Goal: Check status: Check status

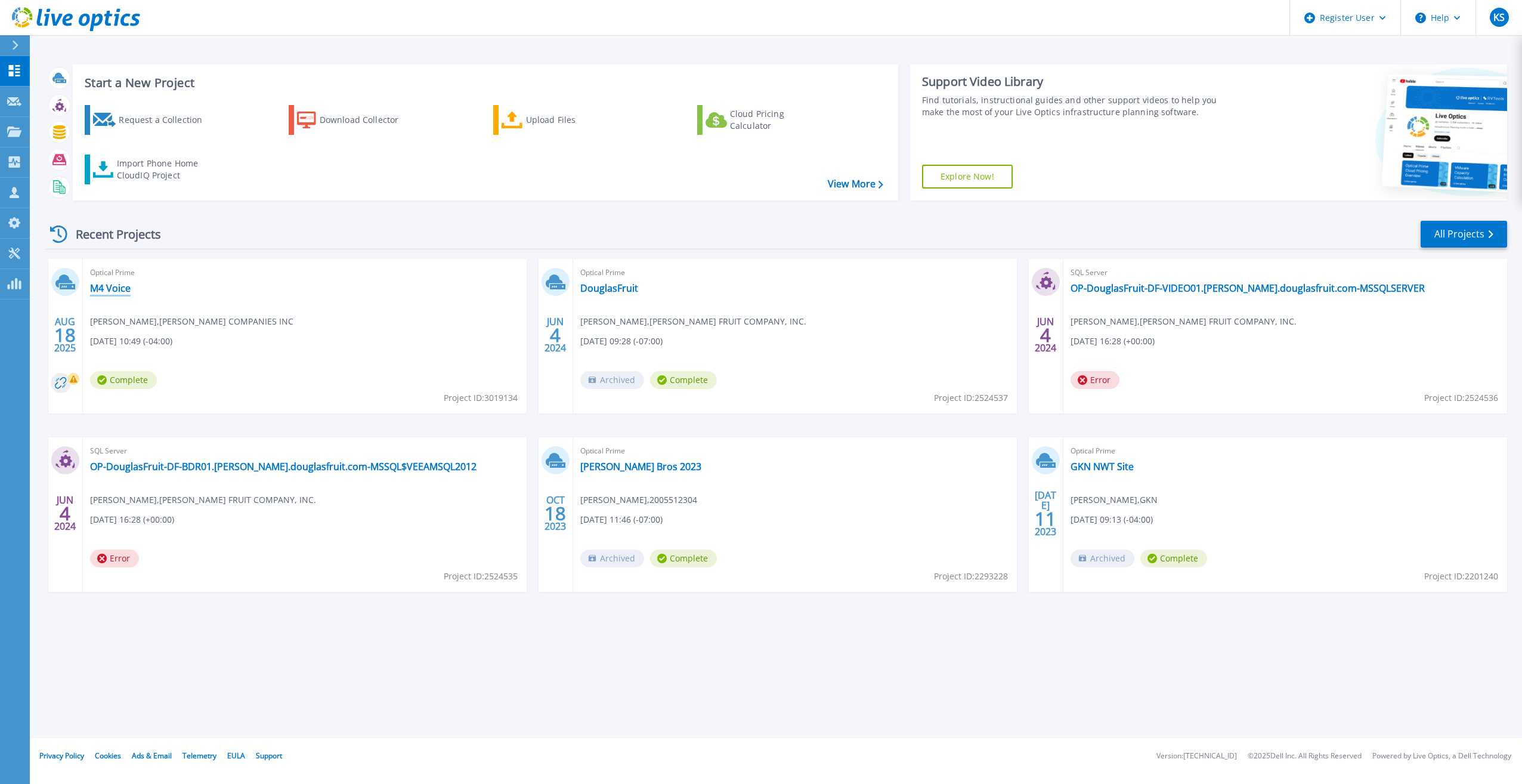
click at [116, 289] on link "M4 Voice" at bounding box center [110, 287] width 41 height 12
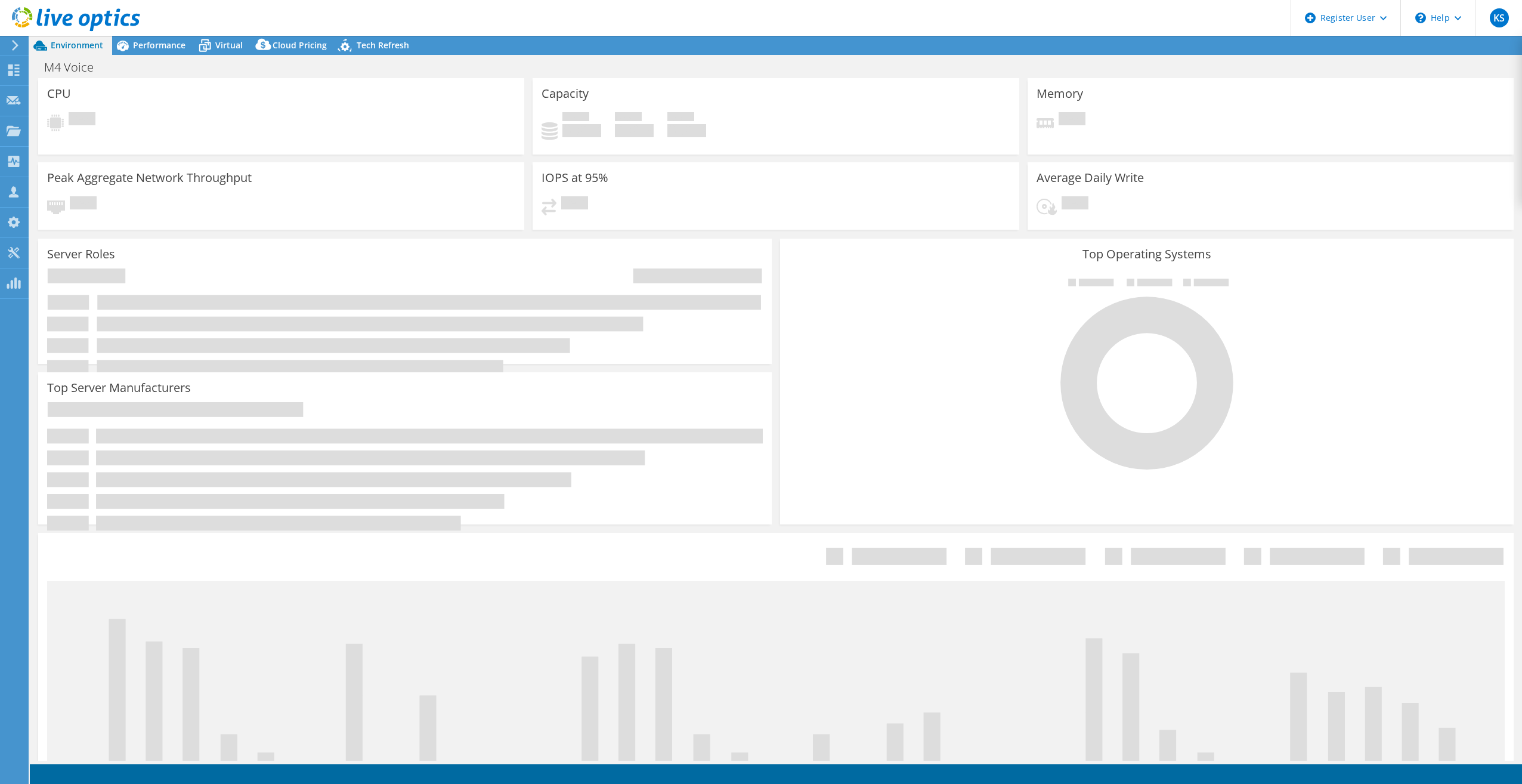
select select "USD"
radio input "true"
radio input "false"
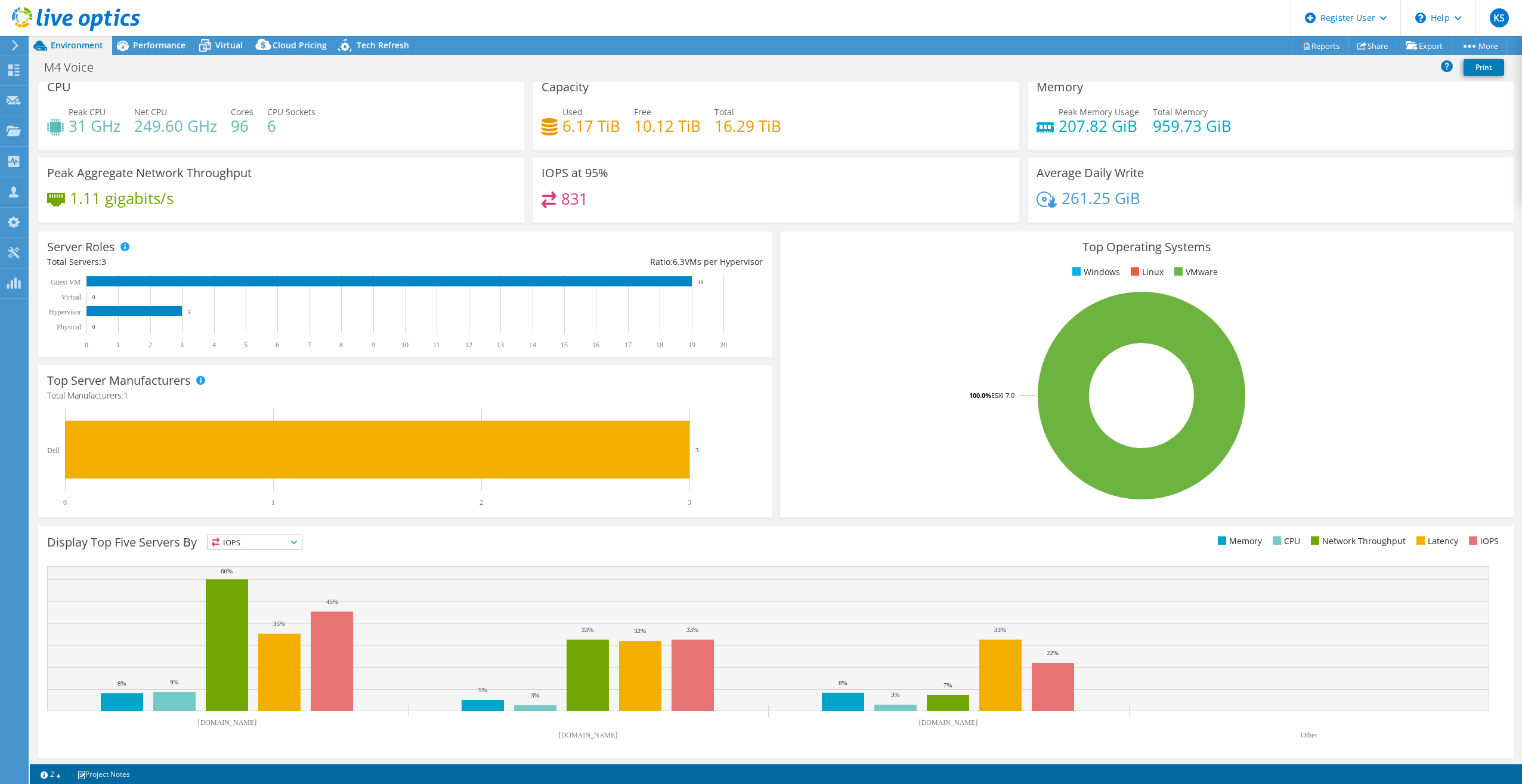
scroll to position [12, 0]
